Goal: Go to known website: Access a specific website the user already knows

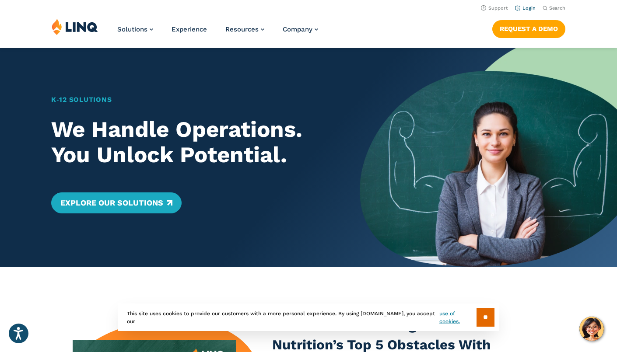
click at [530, 6] on link "Login" at bounding box center [525, 8] width 21 height 6
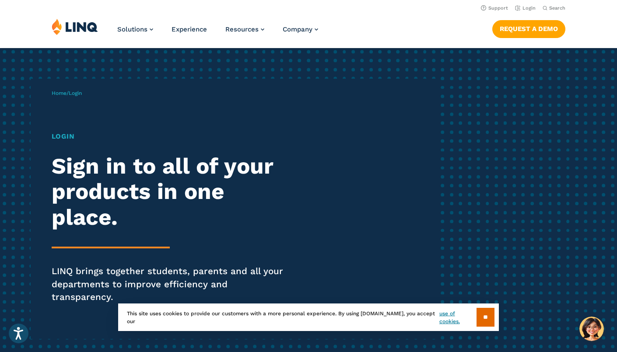
click at [81, 96] on span "Login" at bounding box center [75, 93] width 13 height 6
click at [484, 322] on input "**" at bounding box center [486, 317] width 18 height 19
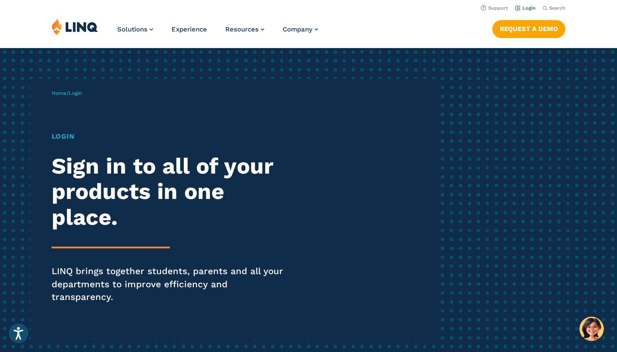
click at [528, 7] on link "Login" at bounding box center [525, 8] width 21 height 6
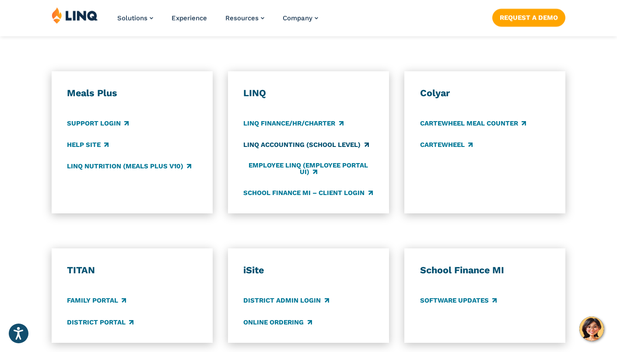
scroll to position [493, 0]
click at [145, 162] on link "LINQ Nutrition (Meals Plus v10)" at bounding box center [129, 167] width 124 height 10
click at [608, 278] on div "TITAN Family Portal District Portal iSite District Admin Login Online Ordering …" at bounding box center [308, 295] width 617 height 95
click at [341, 188] on link "School Finance MI – Client Login" at bounding box center [307, 193] width 129 height 10
